Goal: Contribute content: Add original content to the website for others to see

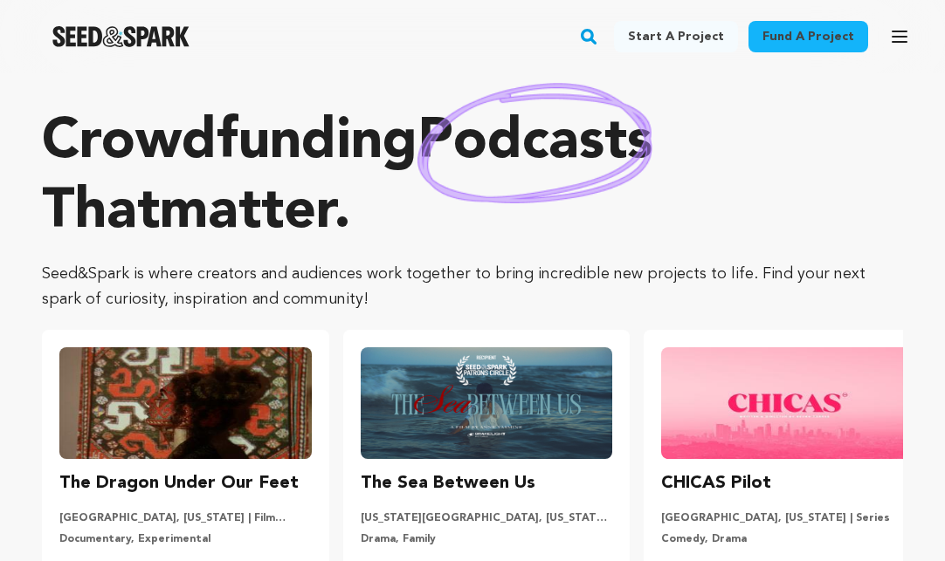
click at [699, 38] on link "Start a project" at bounding box center [676, 36] width 124 height 31
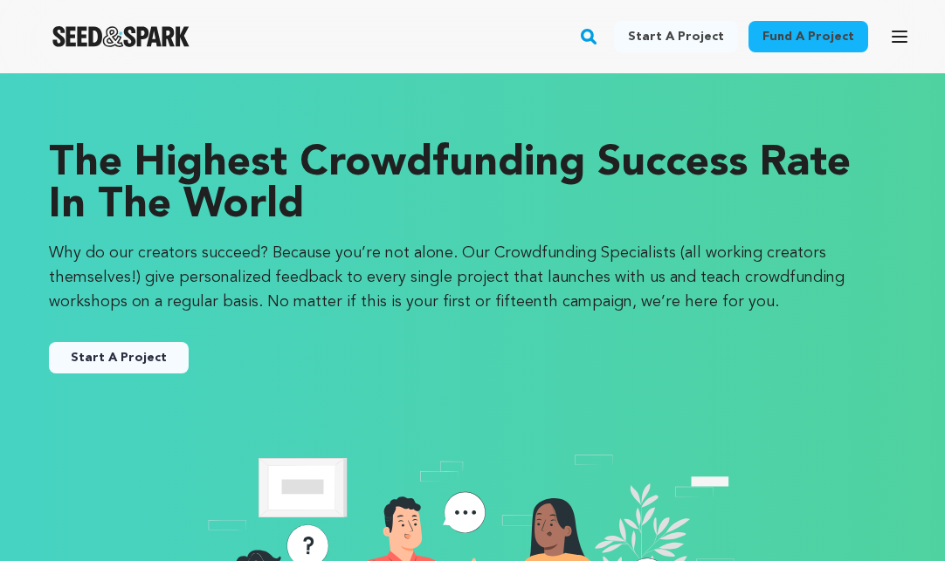
click at [93, 354] on link "Start A Project" at bounding box center [119, 357] width 140 height 31
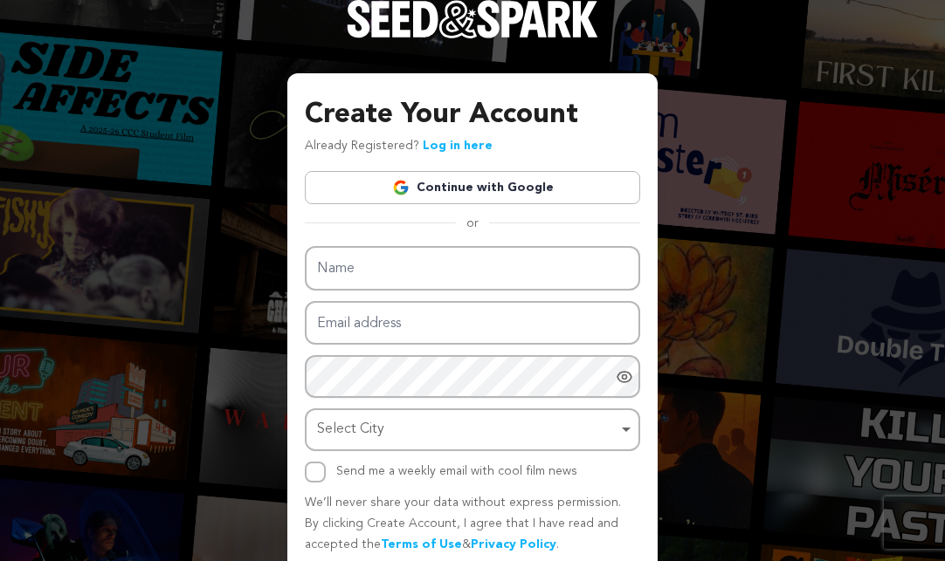
click at [437, 195] on link "Continue with Google" at bounding box center [472, 187] width 335 height 33
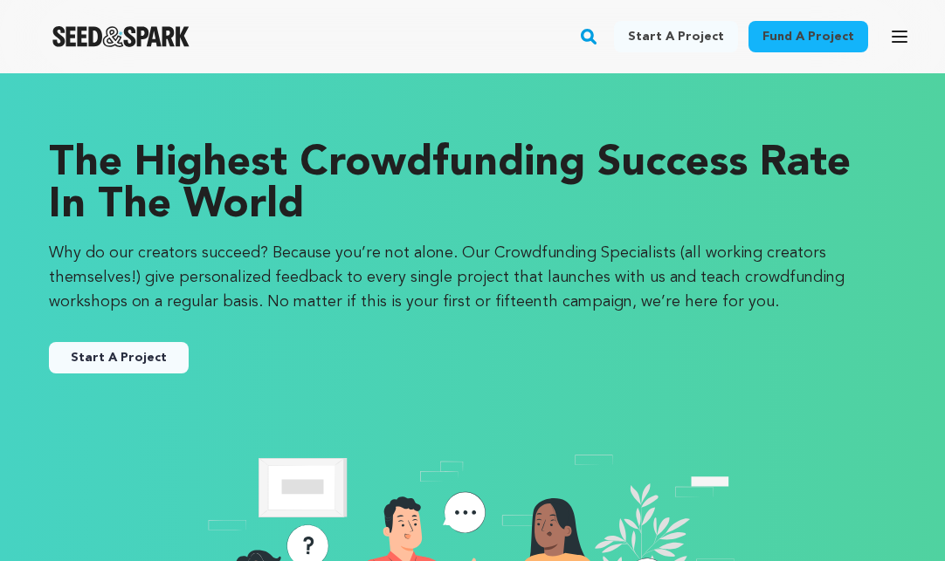
click at [122, 349] on button "Start A Project" at bounding box center [119, 357] width 140 height 31
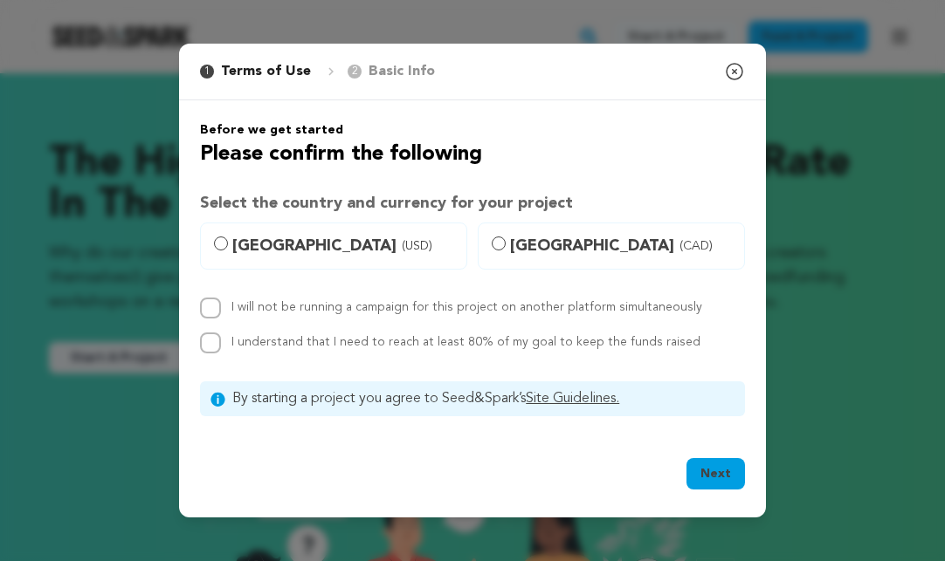
click at [221, 242] on input "United States (USD)" at bounding box center [221, 244] width 14 height 14
radio input "true"
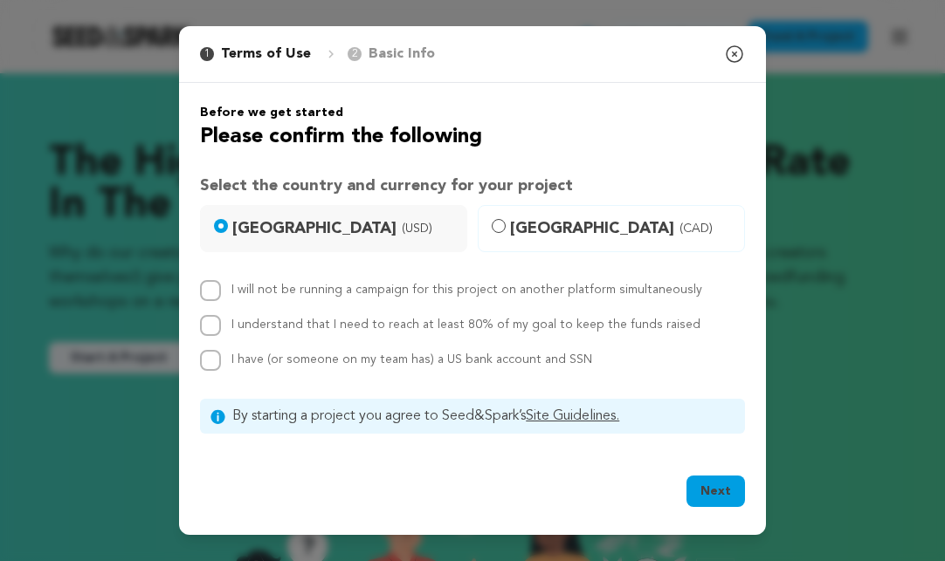
click at [210, 289] on input "I will not be running a campaign for this project on another platform simultane…" at bounding box center [210, 290] width 21 height 21
checkbox input "true"
click at [207, 332] on input "I understand that I need to reach at least 80% of my goal to keep the funds rai…" at bounding box center [210, 325] width 21 height 21
checkbox input "true"
click at [207, 361] on input "I have (or someone on my team has) a US bank account and SSN" at bounding box center [210, 360] width 21 height 21
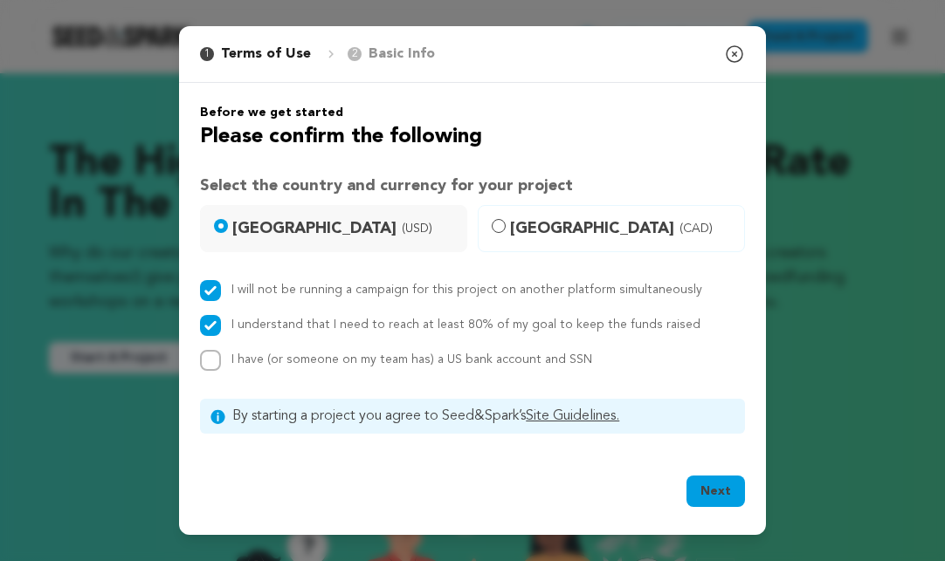
checkbox input "true"
click at [709, 481] on button "Next" at bounding box center [715, 491] width 58 height 31
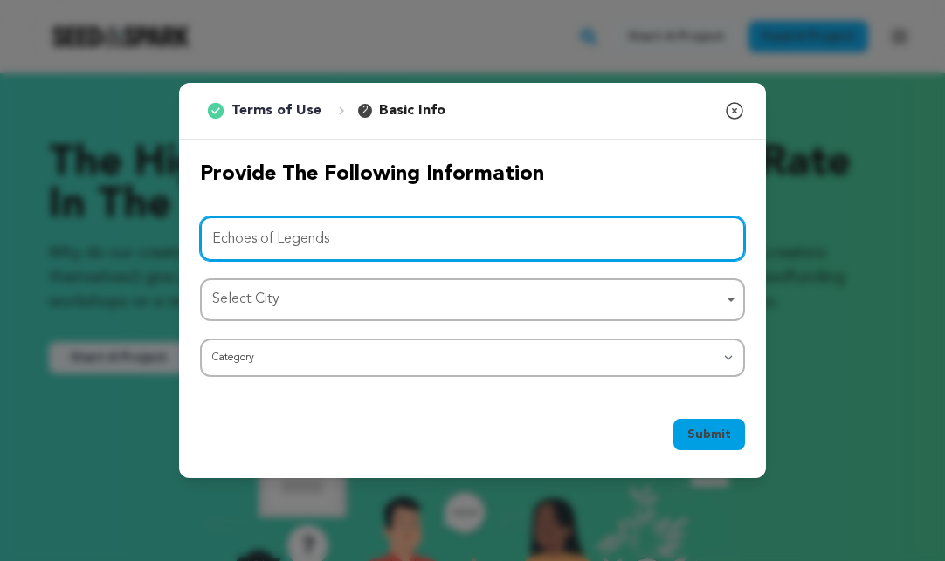
type input "Echoes of Legends"
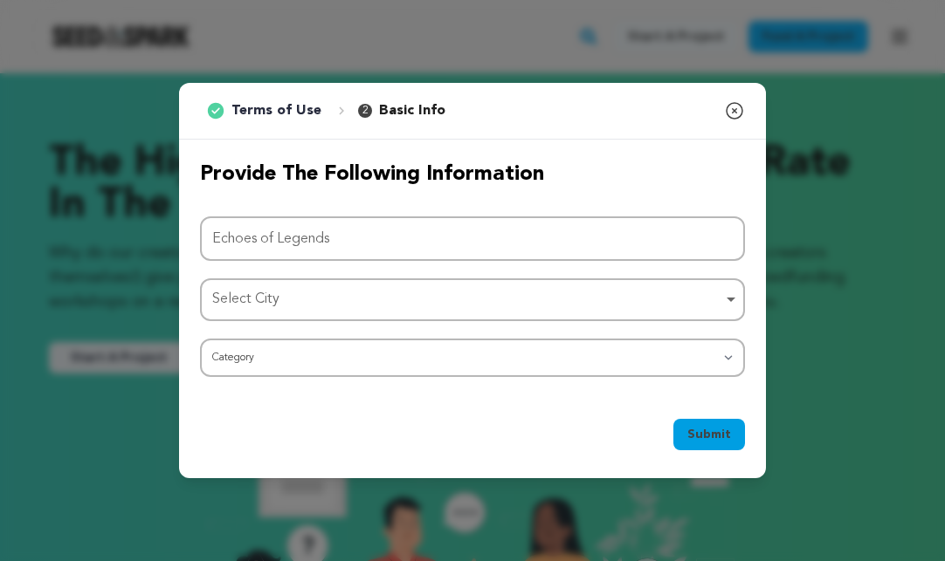
click at [388, 313] on div "Select City Remove item" at bounding box center [472, 300] width 527 height 32
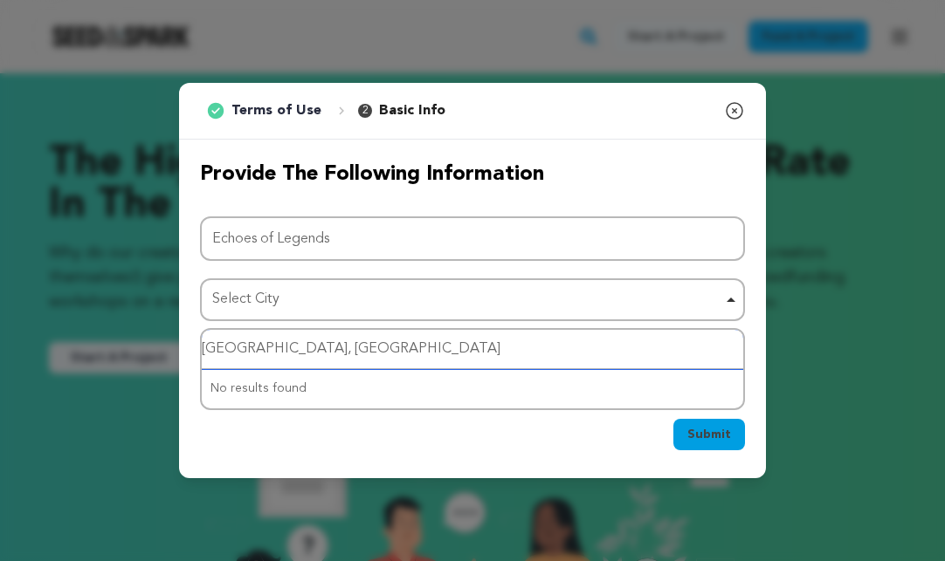
type input "Panama City Beach, FL"
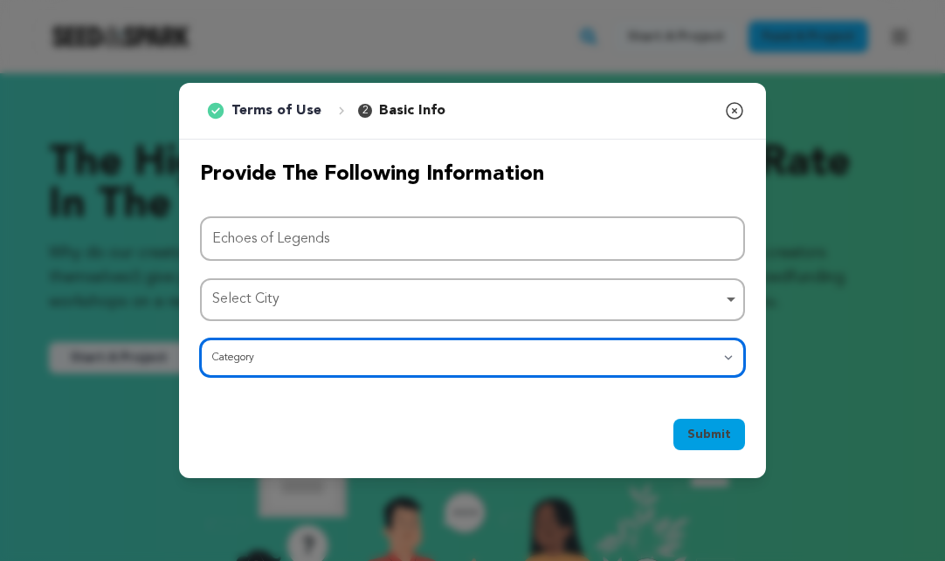
click at [311, 299] on div "Select City Remove item" at bounding box center [467, 299] width 510 height 25
select select "382"
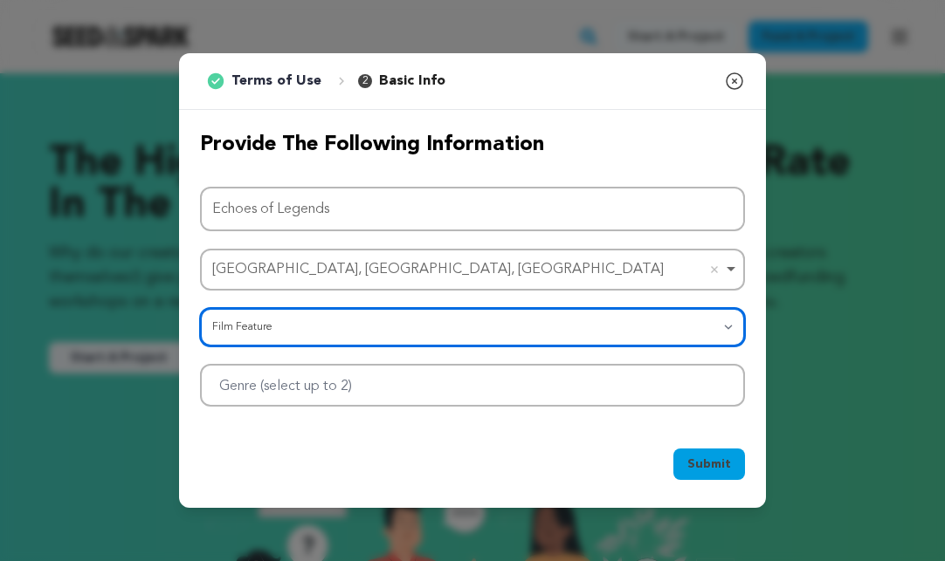
click at [487, 389] on div at bounding box center [472, 385] width 545 height 43
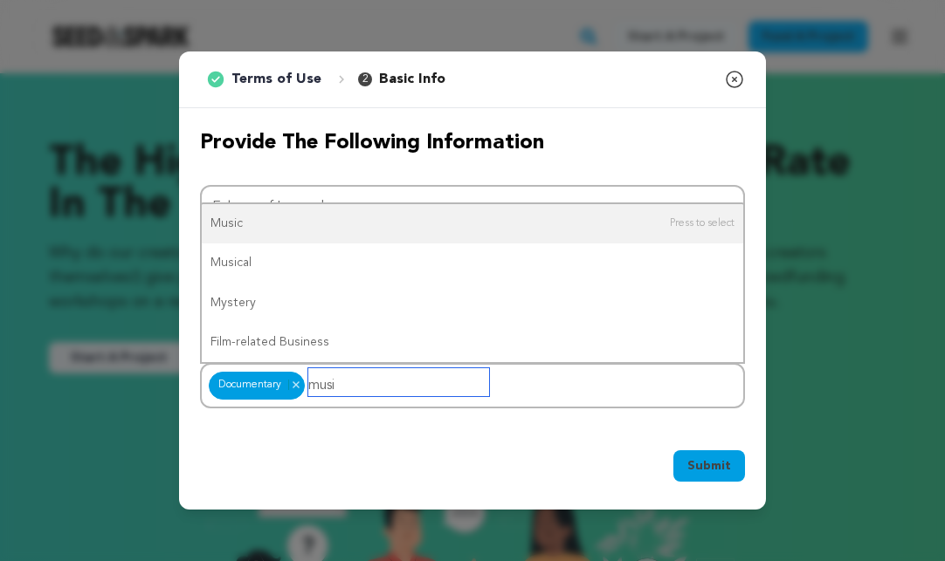
type input "music"
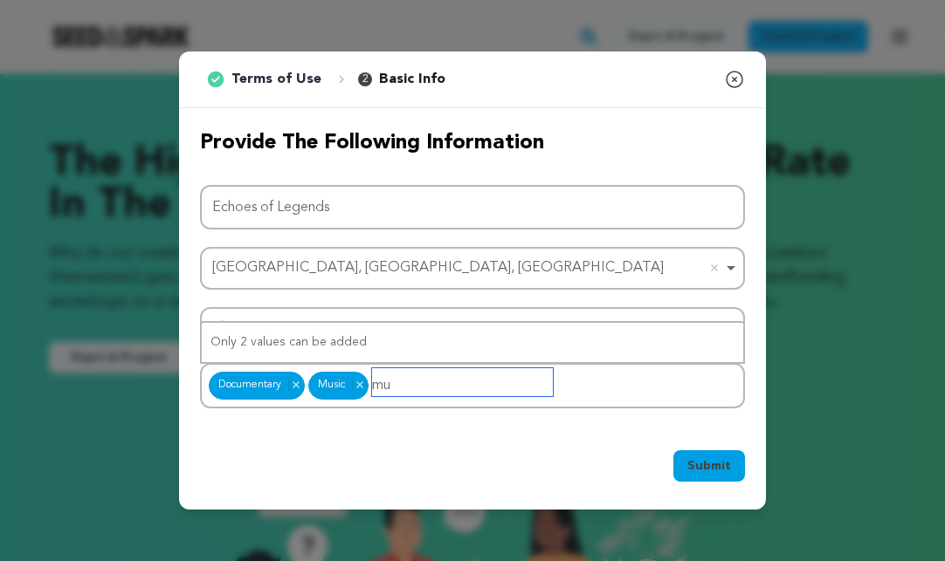
type input "m"
click at [712, 460] on span "Submit" at bounding box center [709, 465] width 44 height 17
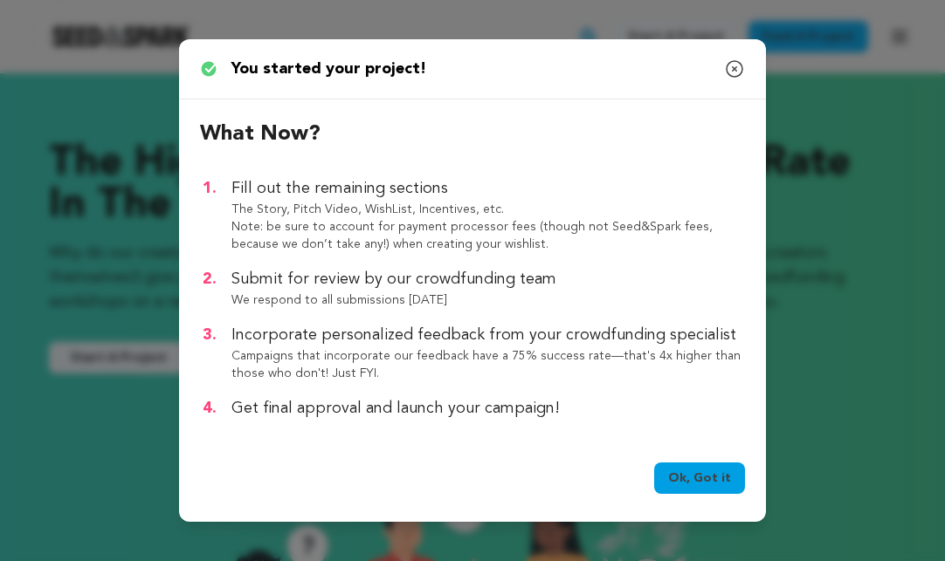
click at [709, 480] on link "Ok, Got it" at bounding box center [699, 478] width 91 height 31
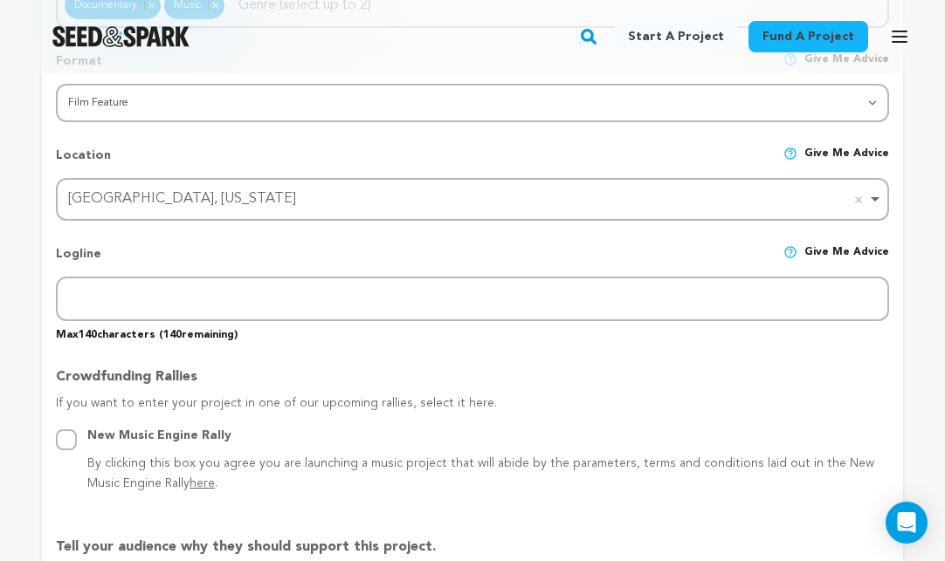
scroll to position [790, 0]
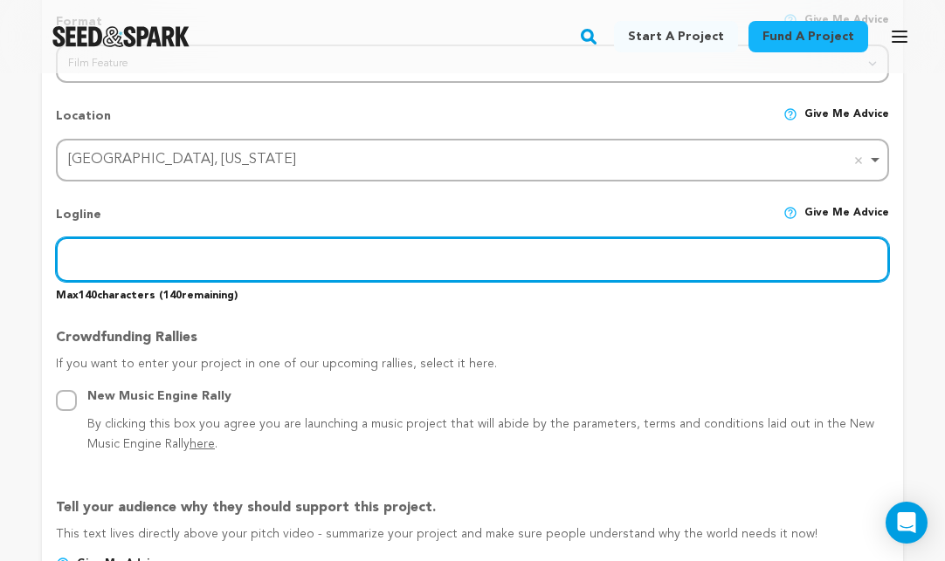
click at [387, 260] on input "text" at bounding box center [472, 259] width 833 height 45
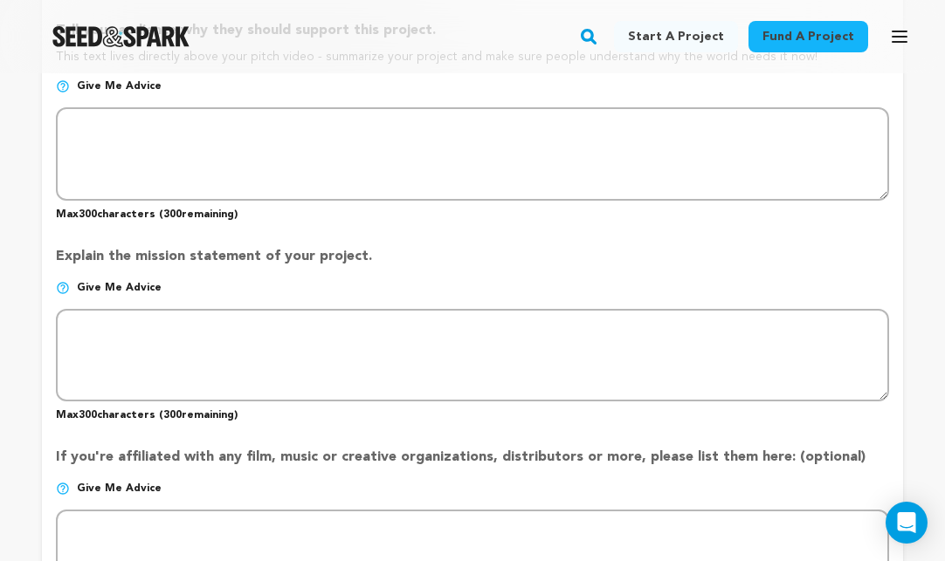
scroll to position [1268, 0]
